Goal: Task Accomplishment & Management: Complete application form

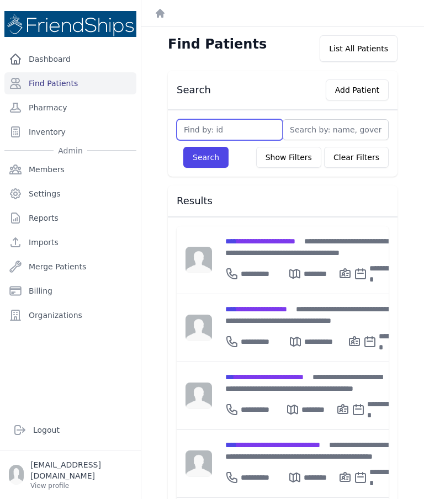
click at [246, 130] on input "text" at bounding box center [229, 129] width 106 height 21
type input "129"
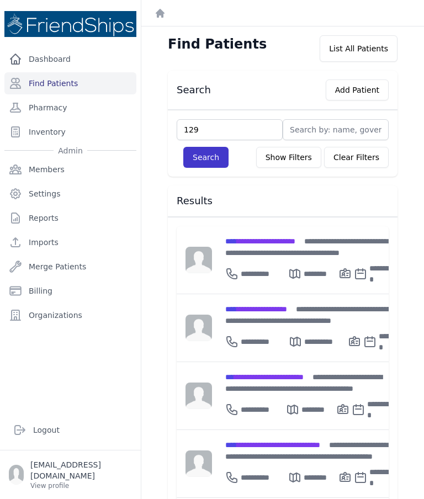
click at [210, 158] on button "Search" at bounding box center [205, 157] width 45 height 21
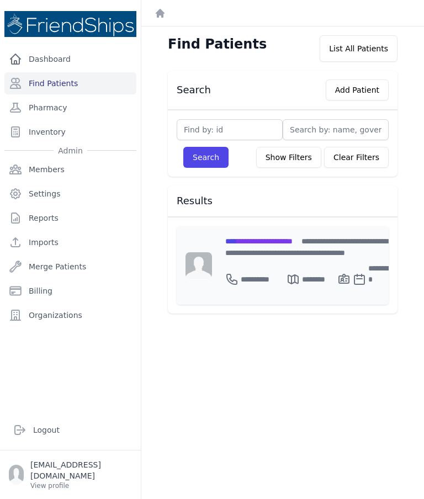
click at [296, 245] on div "**********" at bounding box center [310, 246] width 170 height 23
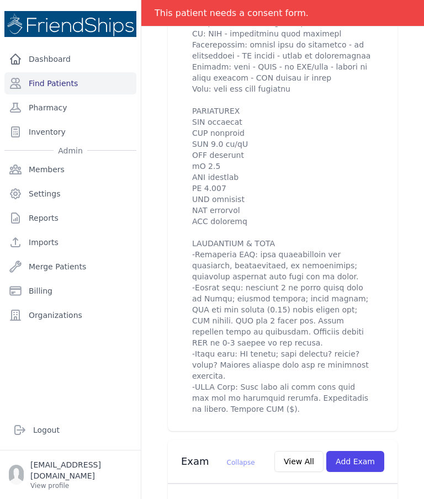
scroll to position [752, 0]
click at [78, 84] on link "Find Patients" at bounding box center [70, 83] width 132 height 22
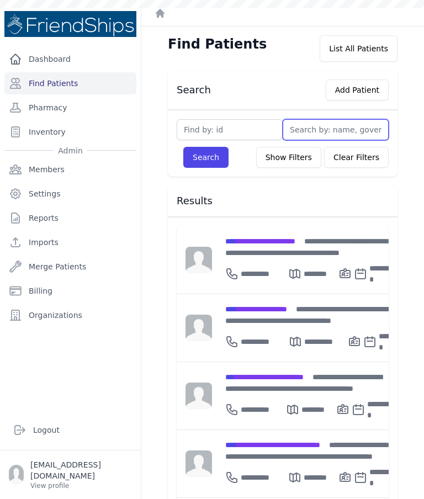
click at [329, 125] on input "text" at bounding box center [335, 129] width 106 height 21
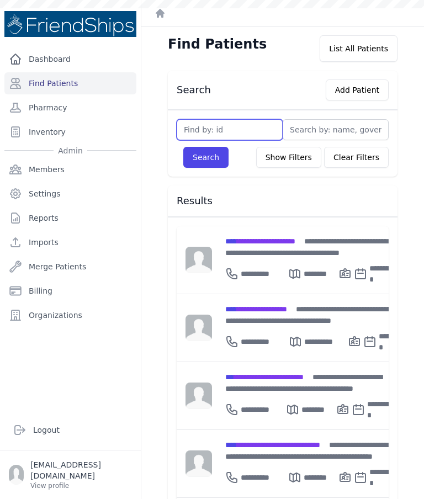
click at [238, 121] on input "text" at bounding box center [229, 129] width 106 height 21
type input "779"
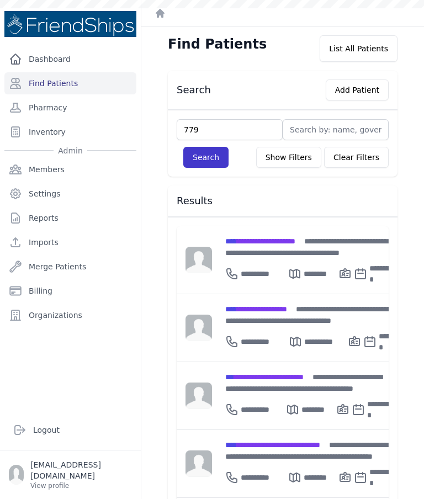
click at [211, 158] on button "Search" at bounding box center [205, 157] width 45 height 21
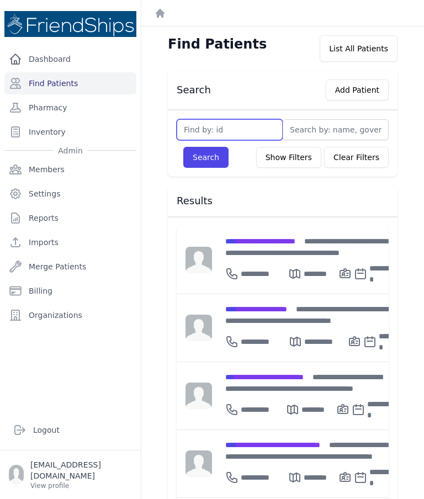
click at [251, 130] on input "text" at bounding box center [229, 129] width 106 height 21
type input "779"
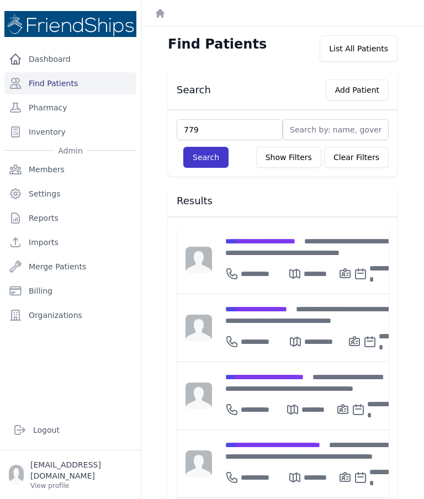
click at [217, 157] on button "Search" at bounding box center [205, 157] width 45 height 21
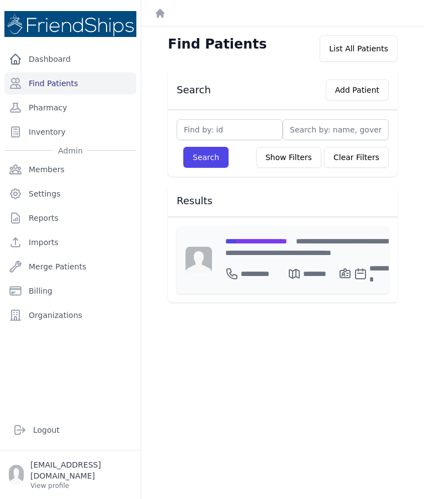
click at [269, 244] on span "**********" at bounding box center [256, 241] width 62 height 8
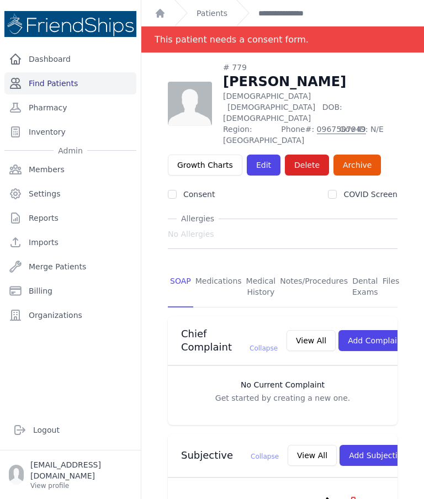
click at [89, 79] on link "Find Patients" at bounding box center [70, 83] width 132 height 22
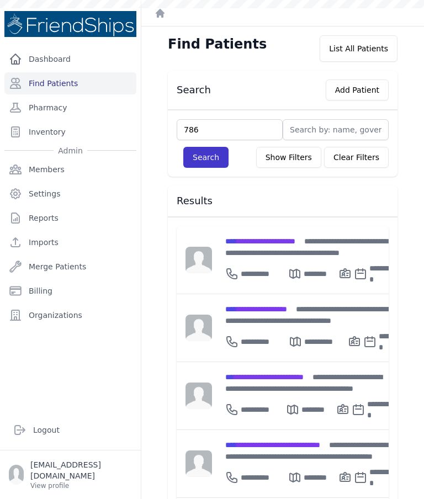
type input "786"
click at [199, 164] on button "Search" at bounding box center [205, 157] width 45 height 21
click at [212, 157] on button "Search" at bounding box center [205, 157] width 45 height 21
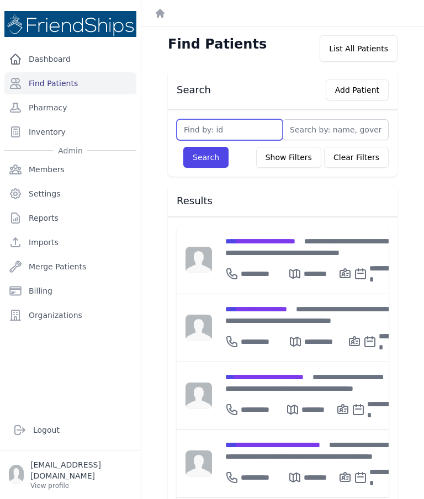
click at [237, 131] on input "text" at bounding box center [229, 129] width 106 height 21
type input "786"
click at [209, 162] on button "Search" at bounding box center [205, 157] width 45 height 21
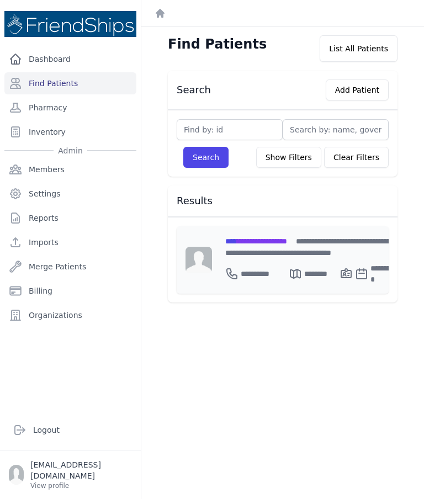
click at [274, 238] on span "**********" at bounding box center [256, 241] width 62 height 8
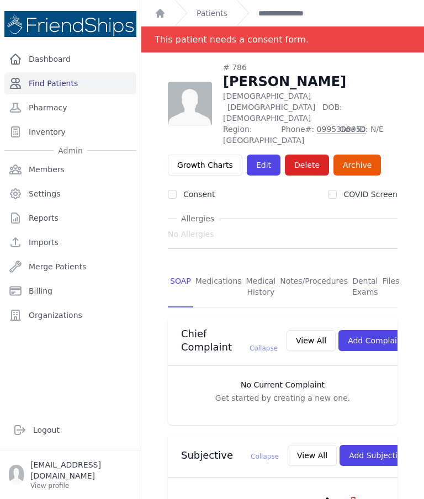
click at [100, 84] on link "Find Patients" at bounding box center [70, 83] width 132 height 22
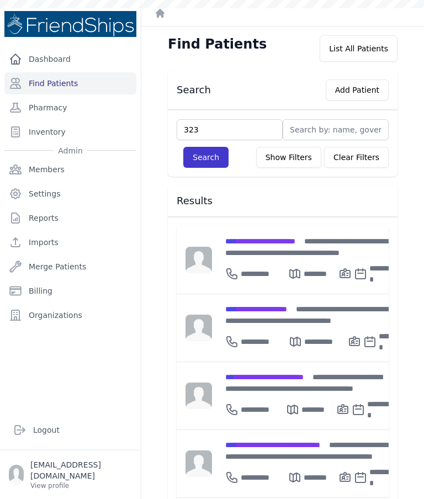
type input "323"
click at [196, 160] on button "Search" at bounding box center [205, 157] width 45 height 21
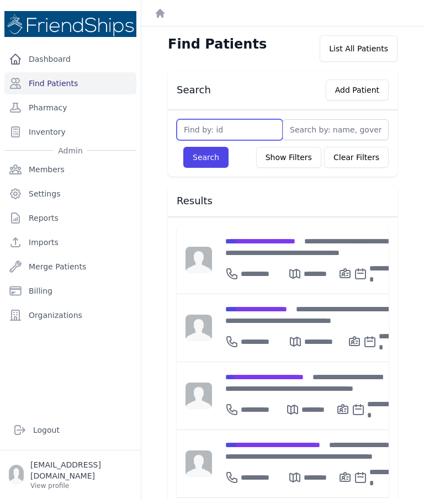
click at [244, 132] on input "text" at bounding box center [229, 129] width 106 height 21
click at [235, 138] on input "text" at bounding box center [229, 129] width 106 height 21
type input "323"
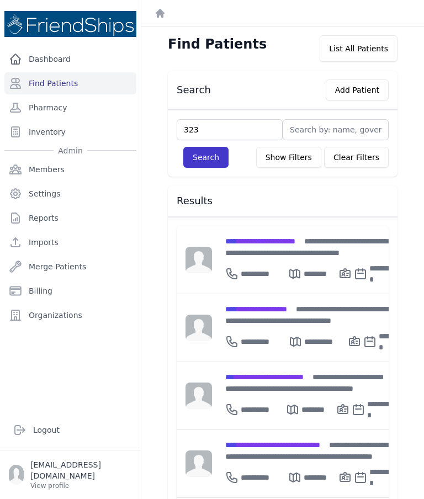
click at [210, 159] on button "Search" at bounding box center [205, 157] width 45 height 21
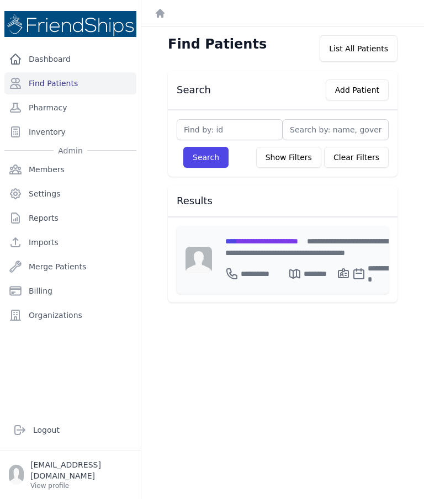
click at [270, 237] on span "**********" at bounding box center [261, 241] width 73 height 8
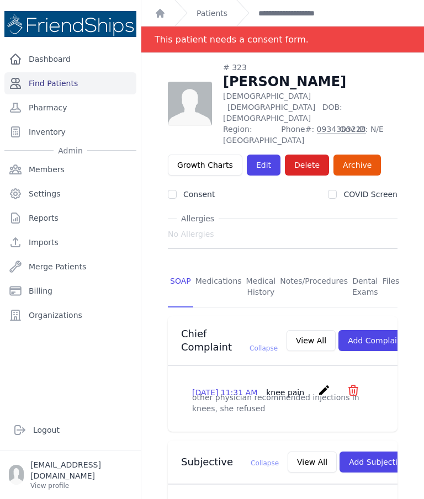
click at [65, 87] on link "Find Patients" at bounding box center [70, 83] width 132 height 22
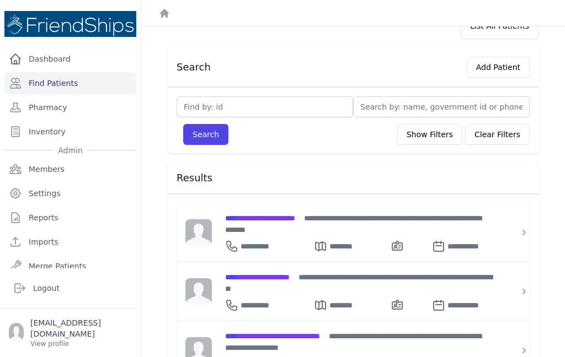
scroll to position [8, 0]
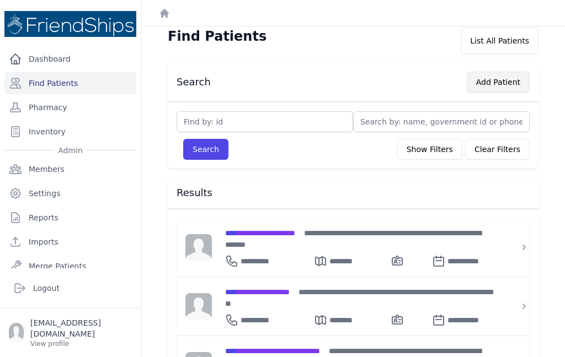
click at [423, 74] on button "Add Patient" at bounding box center [498, 82] width 63 height 21
